Goal: Information Seeking & Learning: Learn about a topic

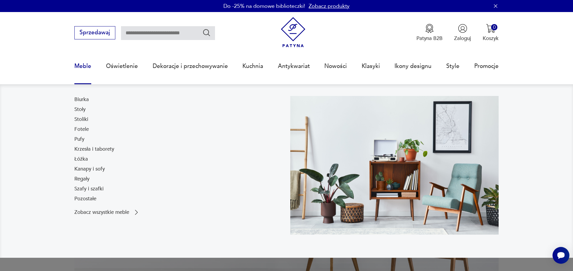
click at [85, 67] on link "Meble" at bounding box center [82, 66] width 17 height 28
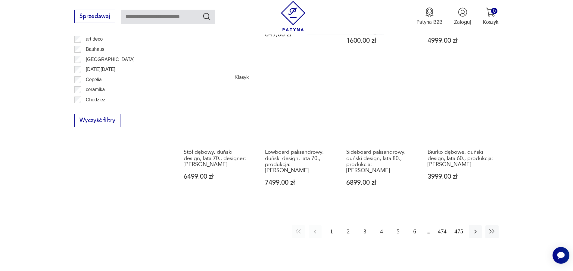
scroll to position [695, 0]
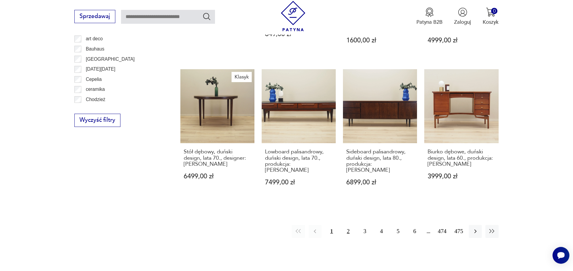
click at [346, 225] on button "2" at bounding box center [348, 231] width 13 height 13
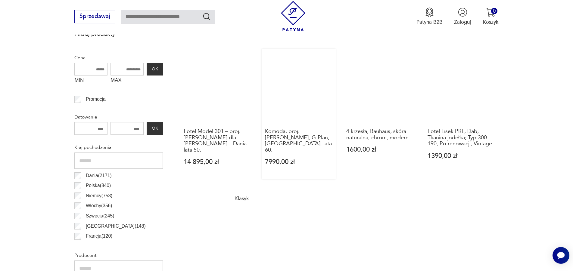
scroll to position [313, 0]
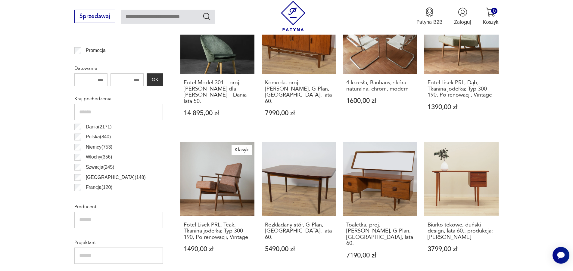
scroll to position [695, 0]
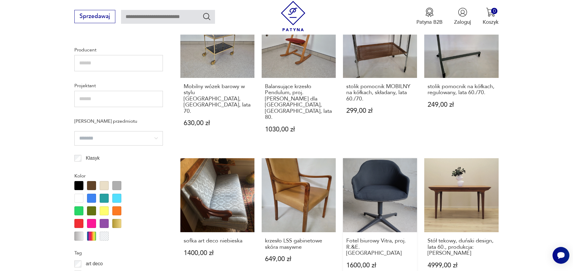
click at [364, 164] on link "Fotel biurowy Vitra, proj. R.&E. Bouroullec 1600,00 zł" at bounding box center [380, 220] width 74 height 125
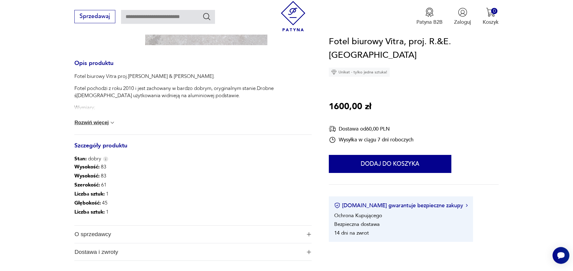
scroll to position [338, 0]
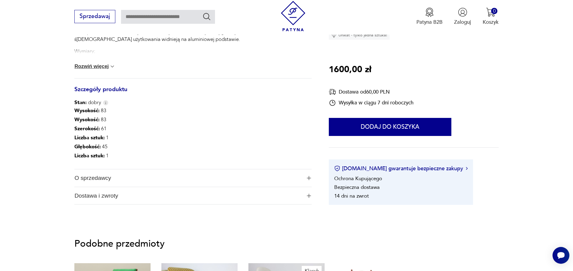
click at [101, 182] on span "O sprzedawcy" at bounding box center [187, 177] width 227 height 17
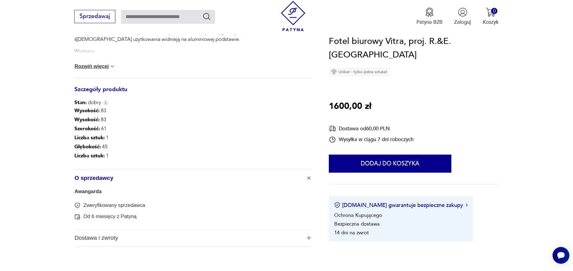
click at [96, 189] on link "Awangarda" at bounding box center [87, 192] width 27 height 6
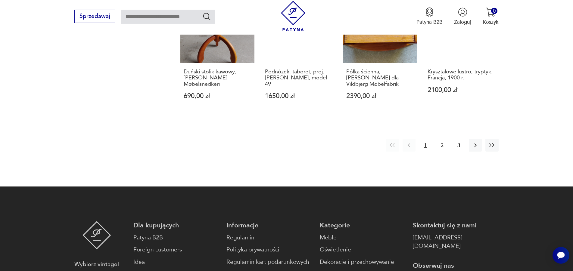
scroll to position [699, 0]
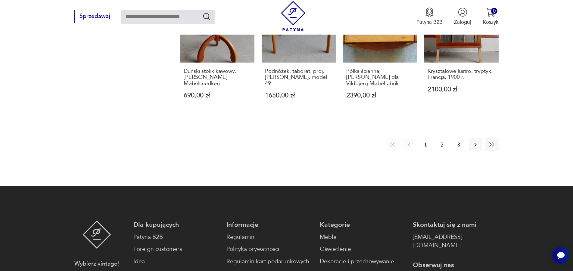
click at [458, 139] on button "3" at bounding box center [458, 144] width 13 height 13
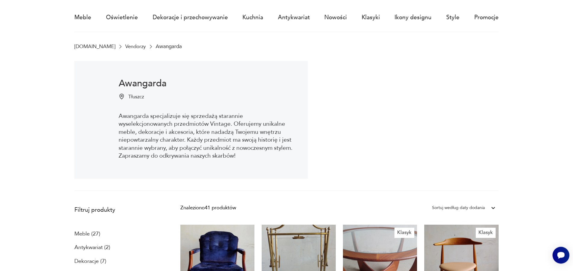
scroll to position [49, 0]
